Goal: Participate in discussion: Engage in conversation with other users on a specific topic

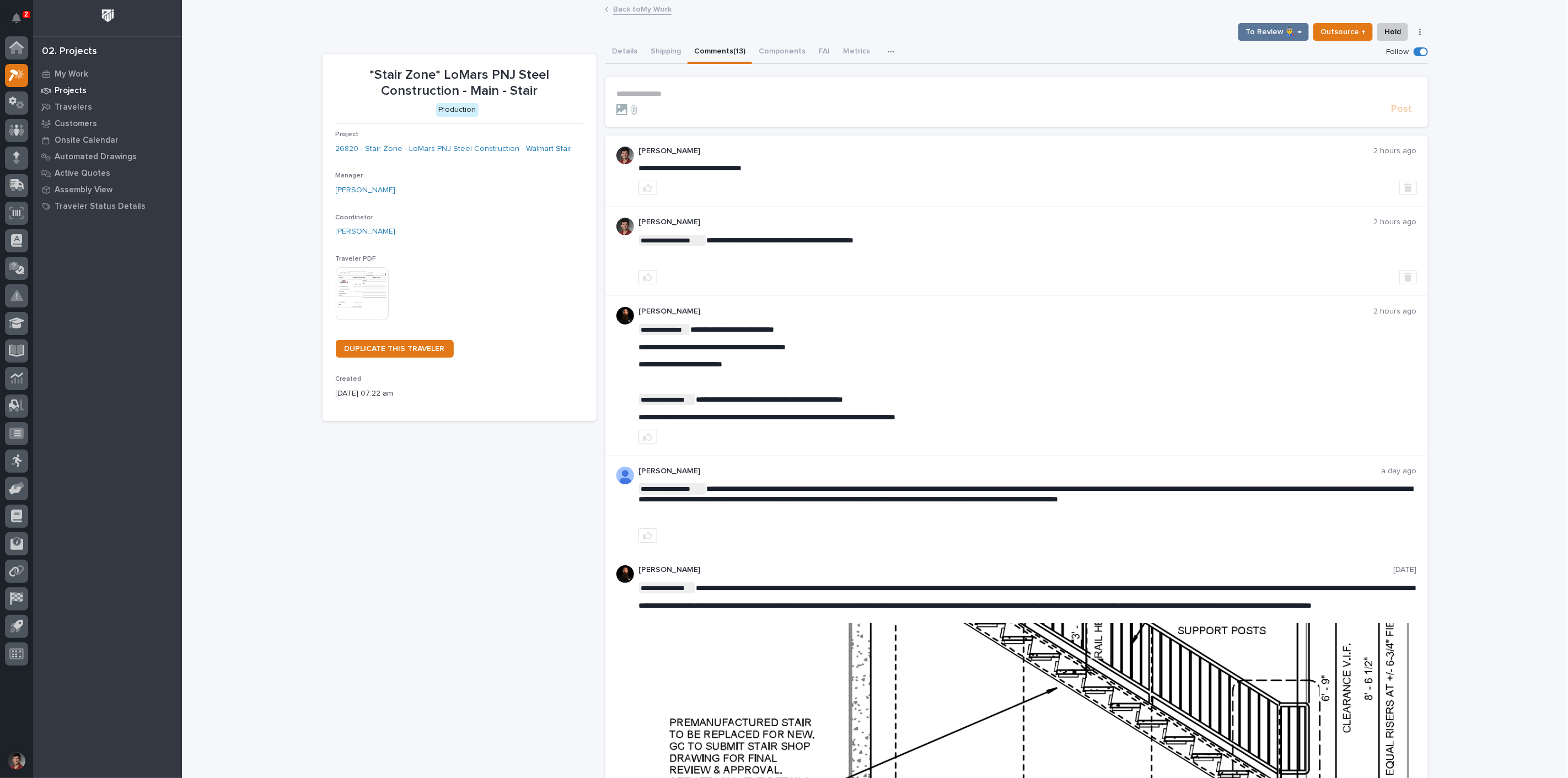
drag, startPoint x: 21, startPoint y: 22, endPoint x: 95, endPoint y: 83, distance: 95.9
click at [21, 22] on button "Notifications" at bounding box center [15, 17] width 23 height 23
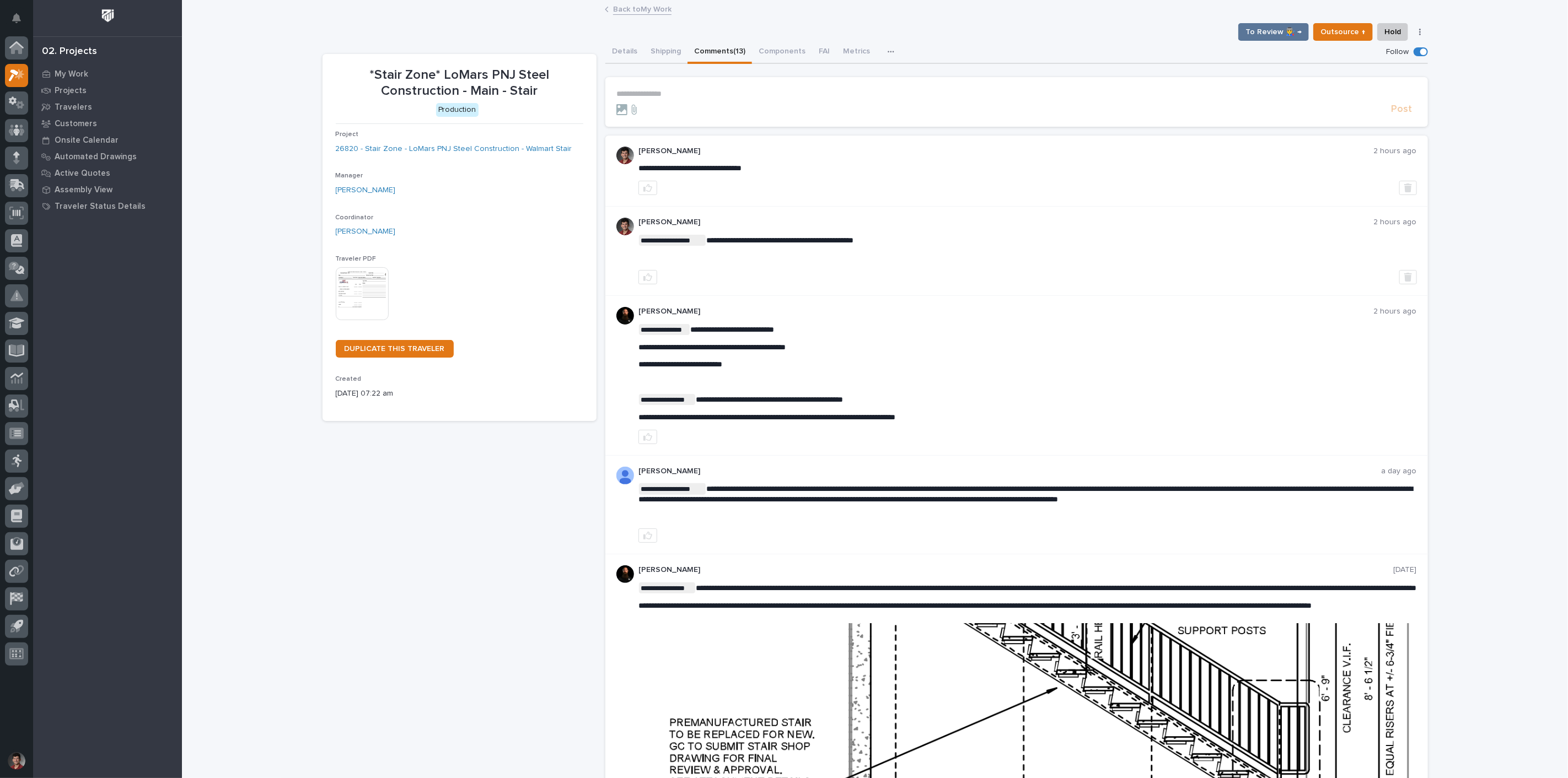
click at [636, 9] on link "Back to My Work" at bounding box center [642, 8] width 58 height 13
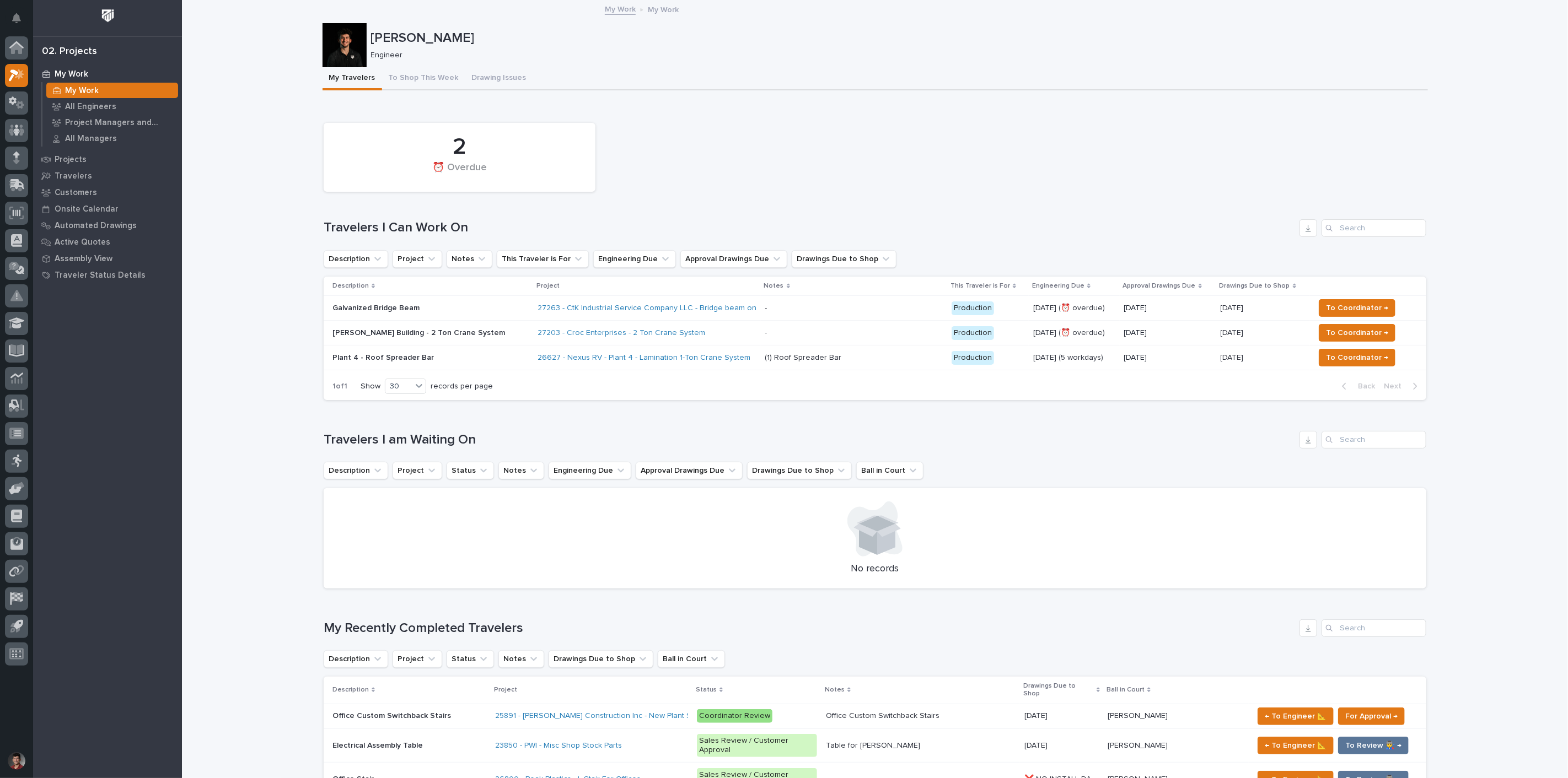
click at [456, 301] on div "Galvanized Bridge Beam" at bounding box center [429, 307] width 193 height 12
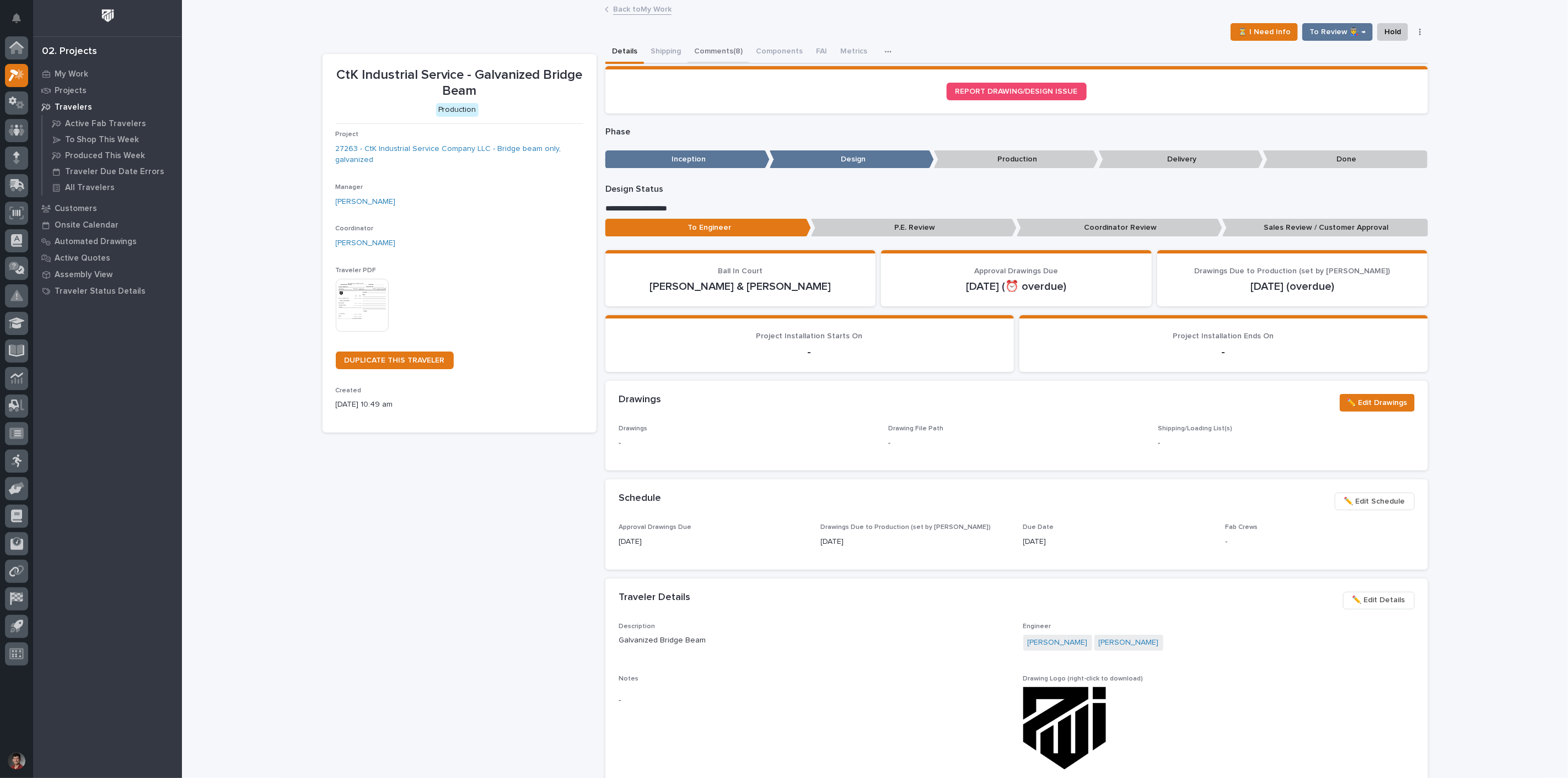
click at [732, 50] on button "Comments (8)" at bounding box center [718, 52] width 62 height 23
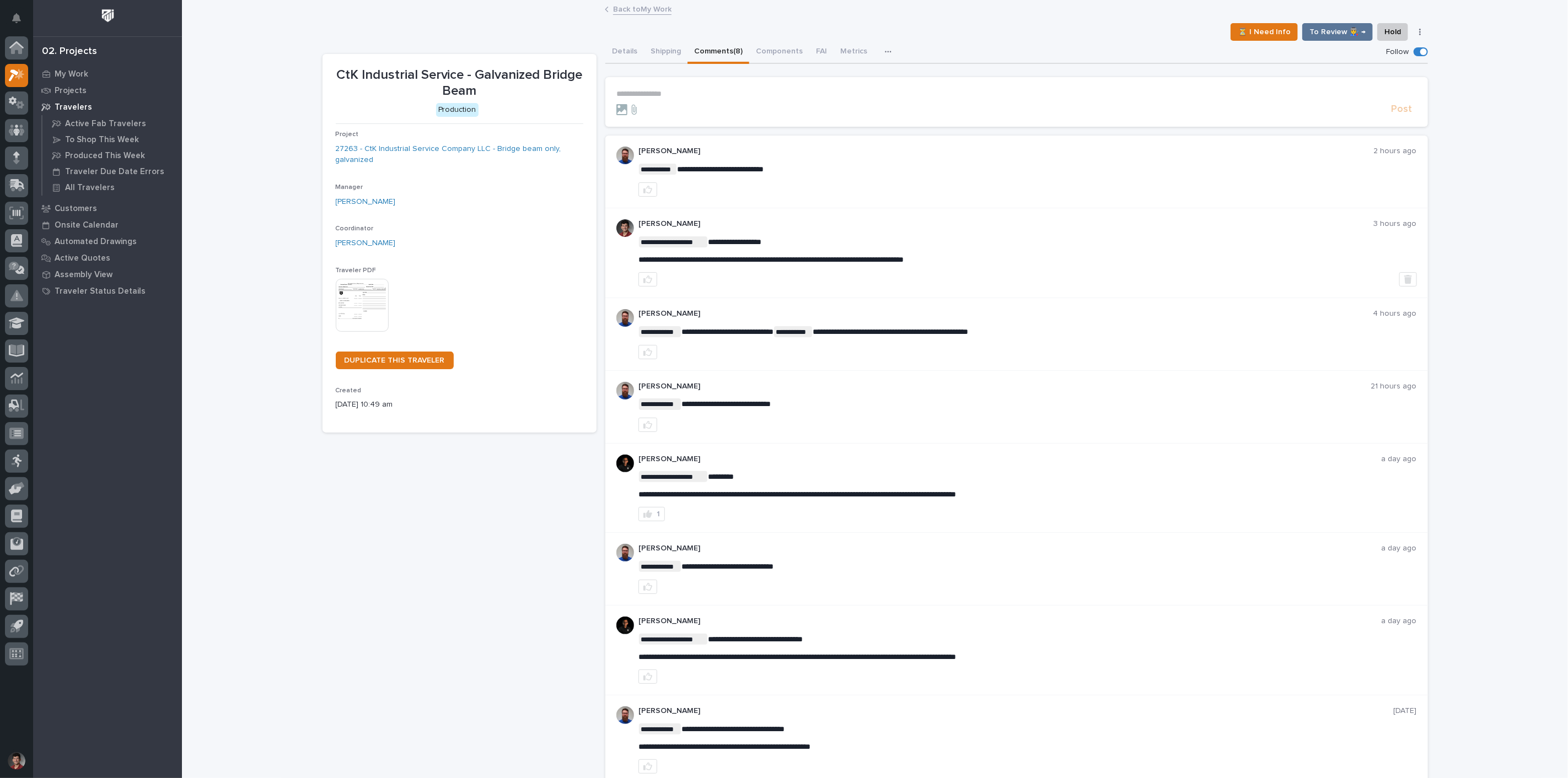
click at [676, 90] on p "**********" at bounding box center [1016, 94] width 800 height 9
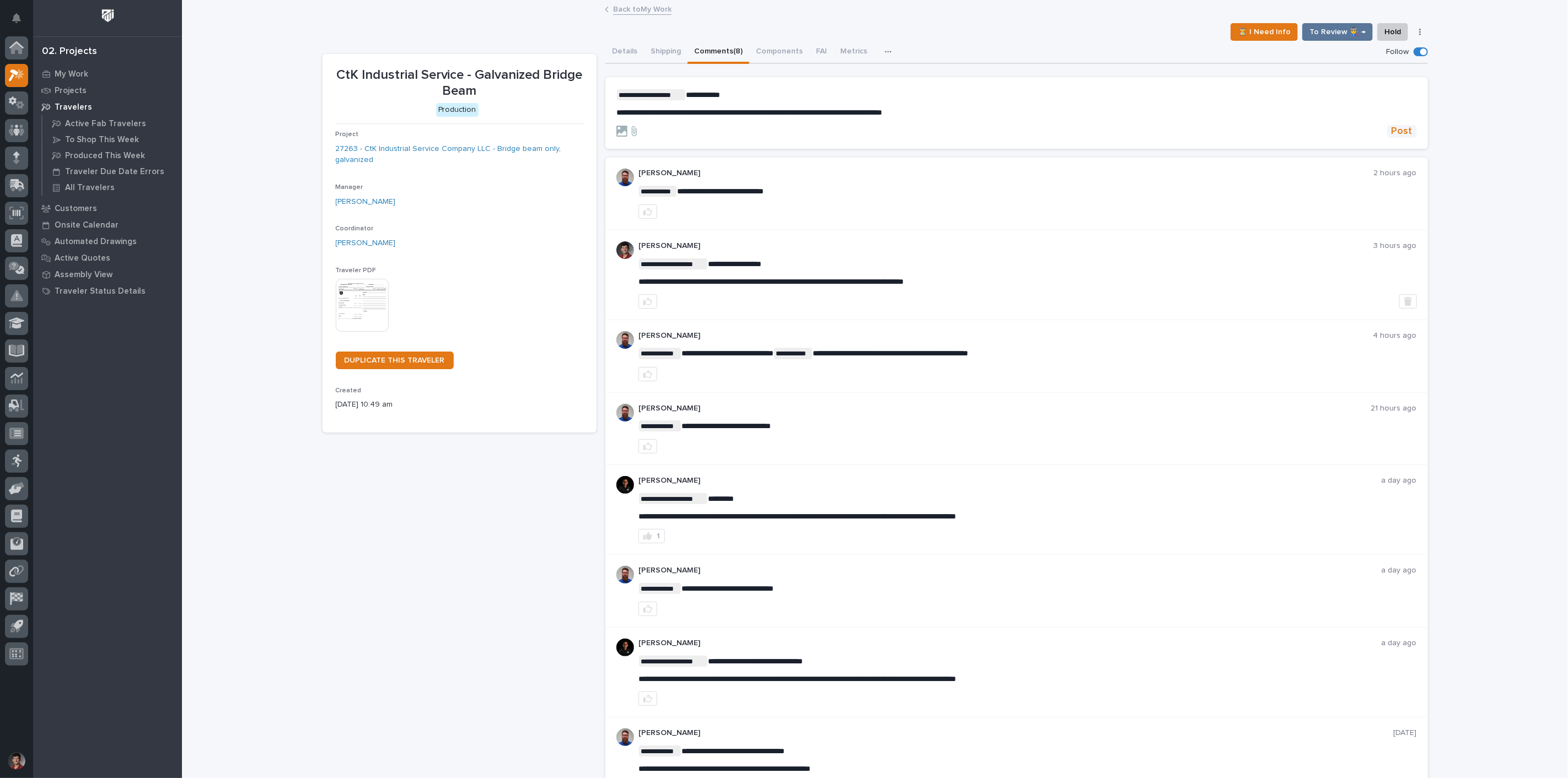
click at [1391, 133] on span "Post" at bounding box center [1401, 131] width 21 height 13
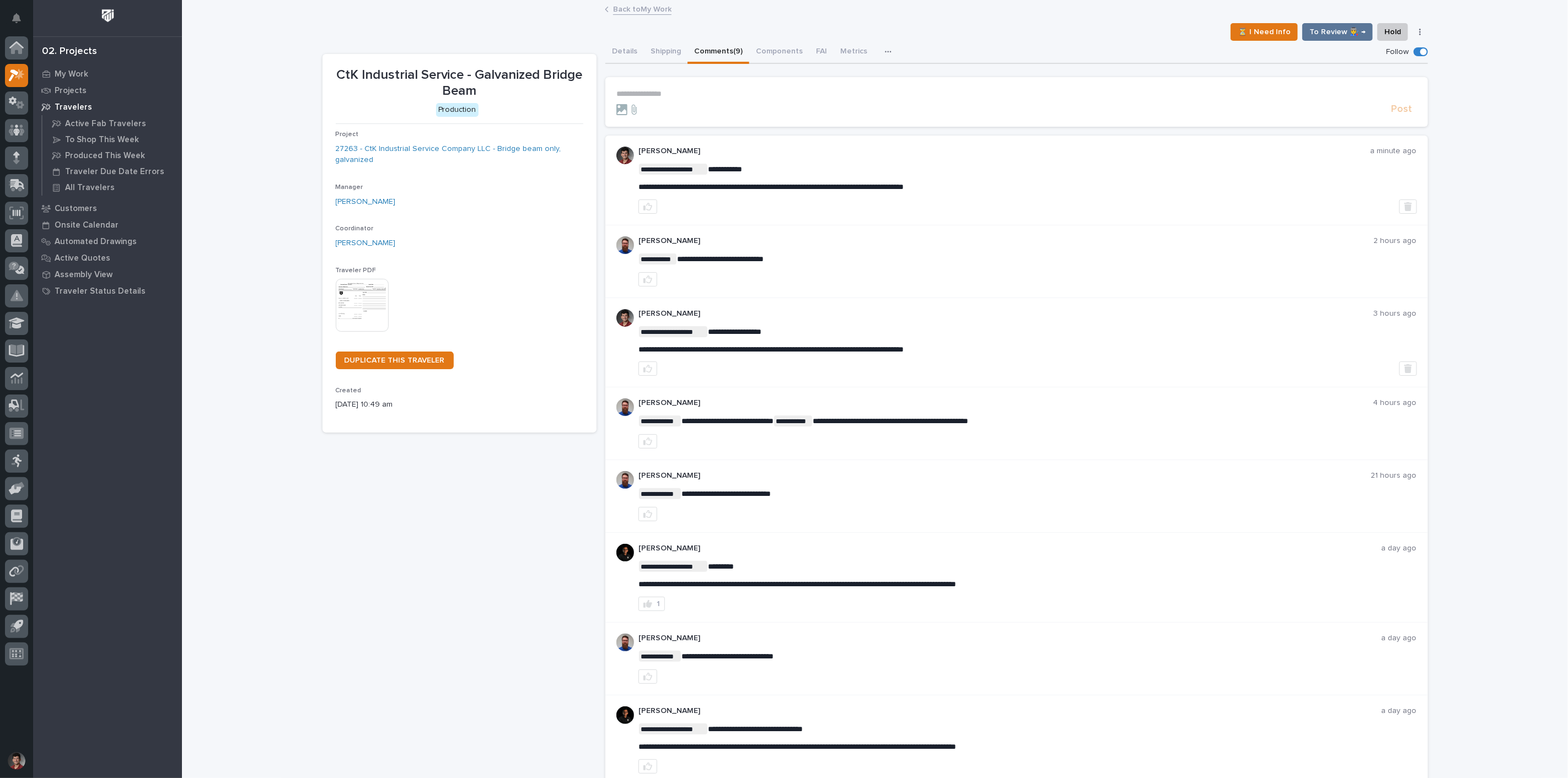
click at [652, 8] on link "Back to My Work" at bounding box center [642, 8] width 58 height 13
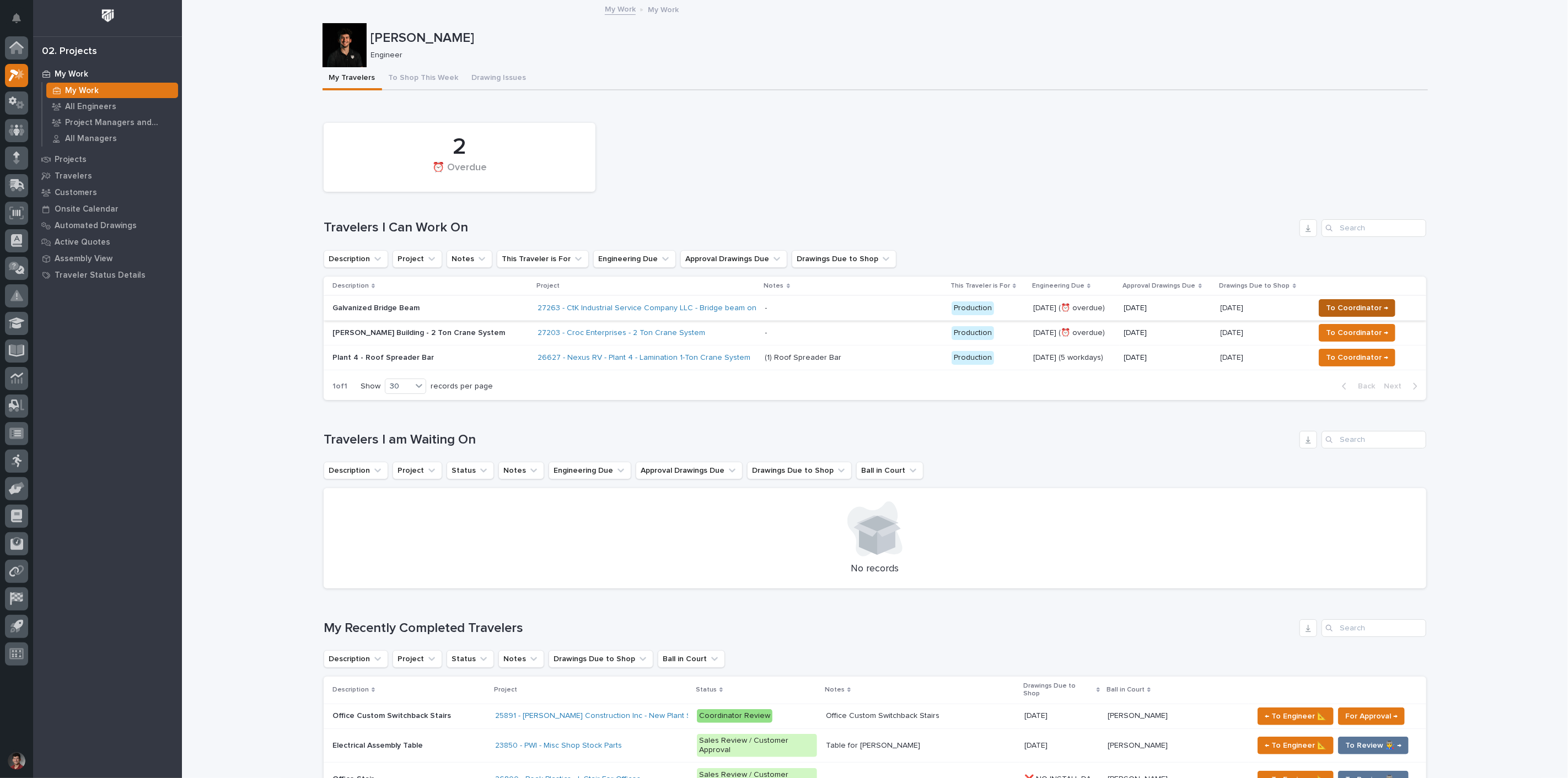
click at [1367, 308] on span "To Coordinator →" at bounding box center [1357, 308] width 62 height 14
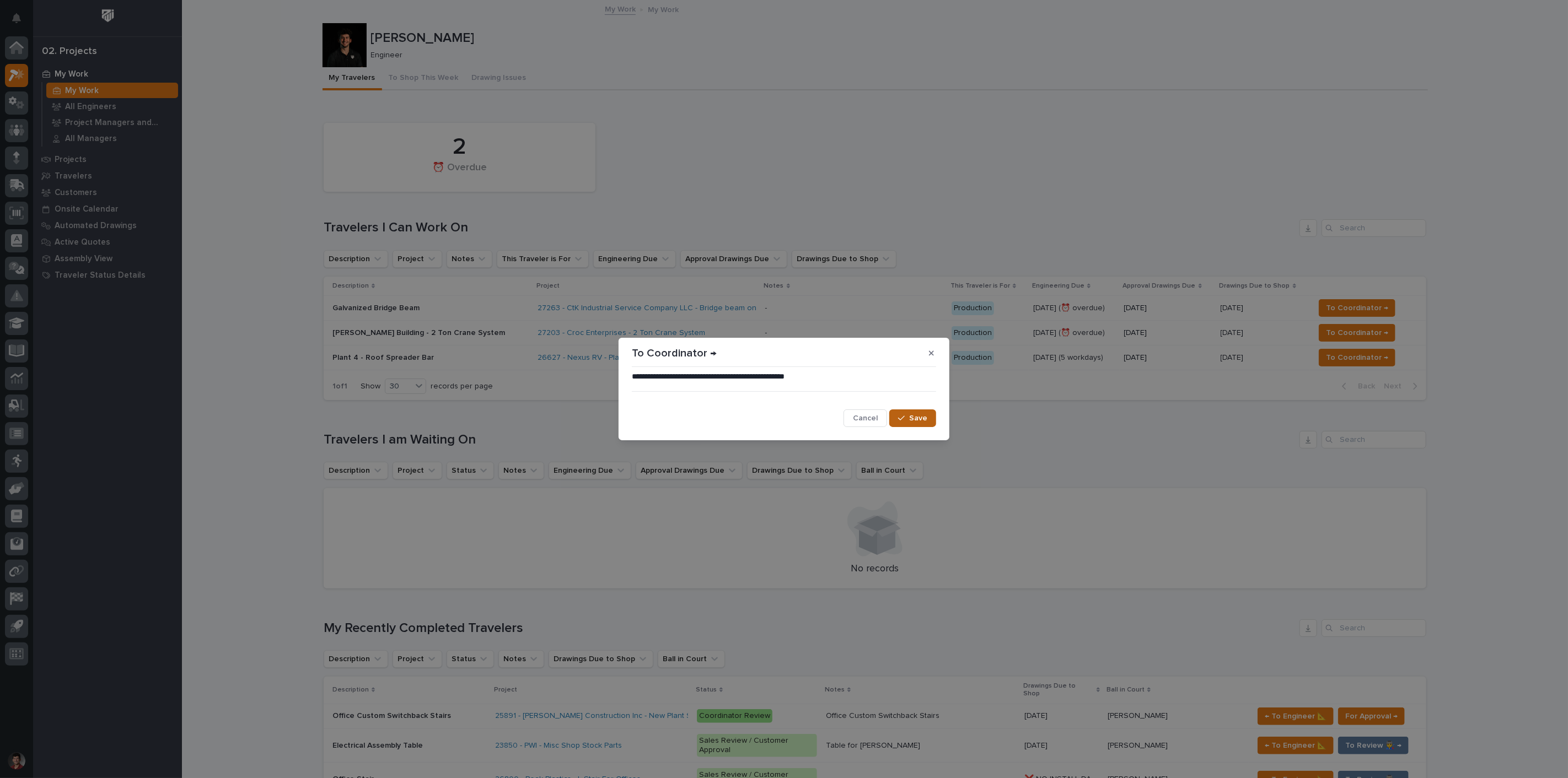
click at [919, 419] on span "Save" at bounding box center [918, 418] width 18 height 10
